Goal: Task Accomplishment & Management: Manage account settings

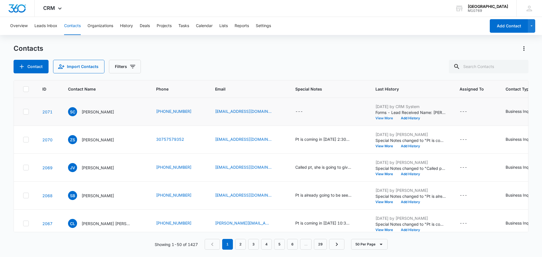
click at [380, 117] on button "View More" at bounding box center [386, 118] width 21 height 3
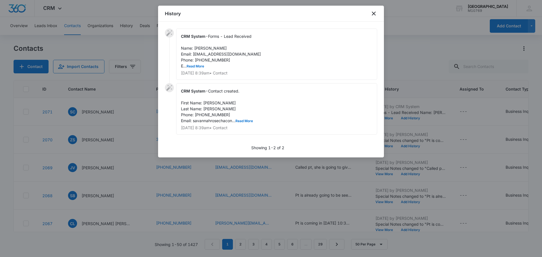
click at [197, 64] on span "Forms - Lead Received Name: [PERSON_NAME] Email: [EMAIL_ADDRESS][DOMAIN_NAME] P…" at bounding box center [221, 51] width 80 height 34
click at [197, 65] on button "Read More" at bounding box center [196, 66] width 18 height 3
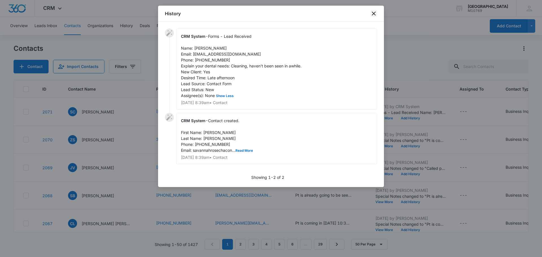
click at [375, 16] on icon "close" at bounding box center [374, 13] width 7 height 7
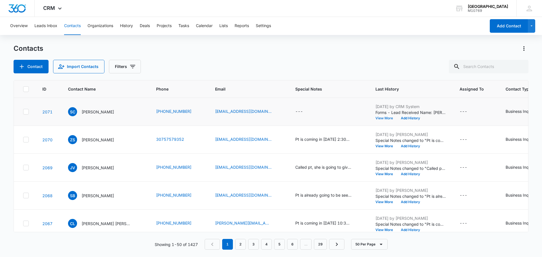
click at [379, 118] on button "View More" at bounding box center [386, 118] width 21 height 3
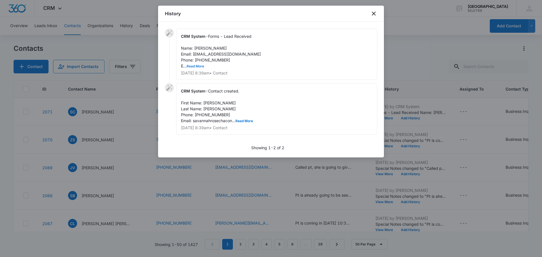
click at [199, 67] on button "Read More" at bounding box center [196, 66] width 18 height 3
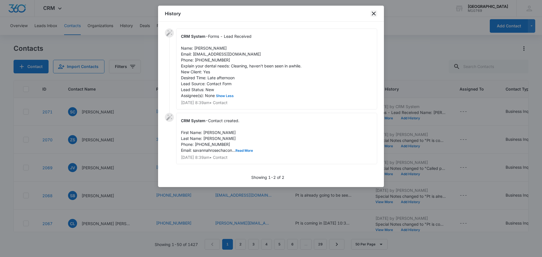
drag, startPoint x: 372, startPoint y: 12, endPoint x: 362, endPoint y: 19, distance: 12.1
click at [372, 12] on icon "close" at bounding box center [374, 13] width 7 height 7
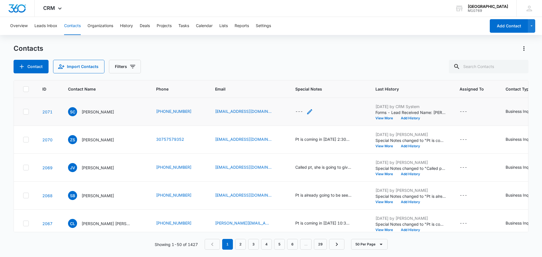
click at [307, 110] on icon "Special Notes - - Select to Edit Field" at bounding box center [310, 111] width 7 height 7
click at [294, 72] on div at bounding box center [301, 71] width 59 height 14
click at [294, 72] on textarea "Special Notes" at bounding box center [304, 66] width 67 height 32
type textarea "Called pt, got her in [DATE] at 2"
click at [325, 95] on button "Save" at bounding box center [329, 93] width 17 height 11
